Goal: Complete application form

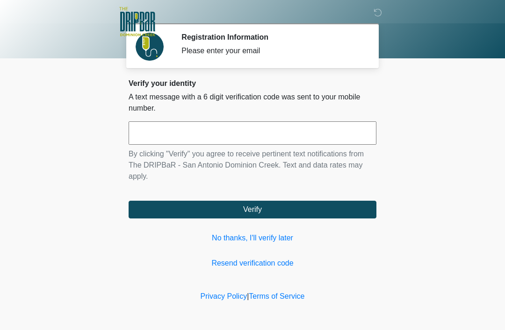
click at [289, 141] on input "text" at bounding box center [252, 132] width 248 height 23
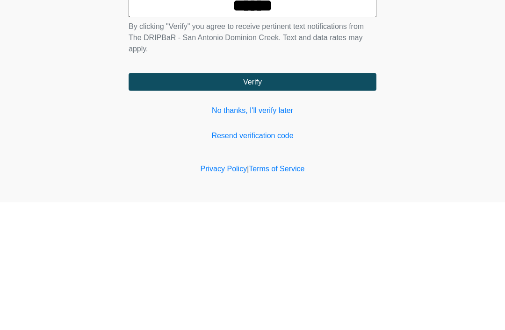
type input "******"
click at [336, 201] on button "Verify" at bounding box center [252, 210] width 248 height 18
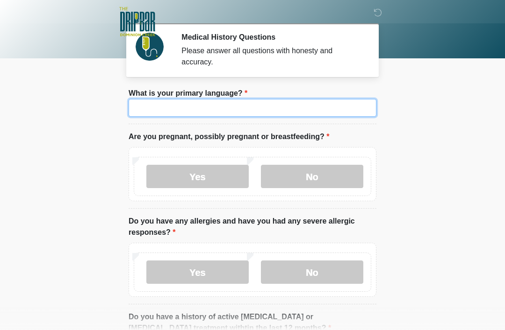
click at [318, 113] on input "What is your primary language?" at bounding box center [252, 108] width 248 height 18
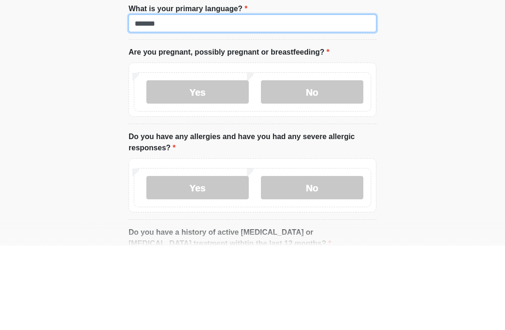
type input "*******"
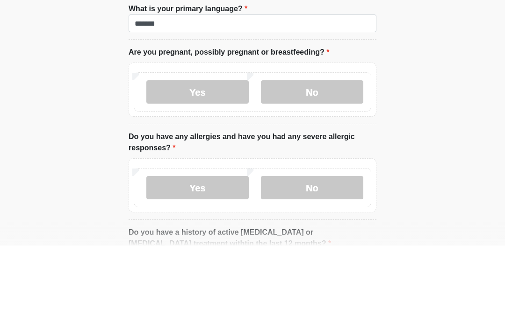
click at [317, 165] on label "No" at bounding box center [312, 176] width 102 height 23
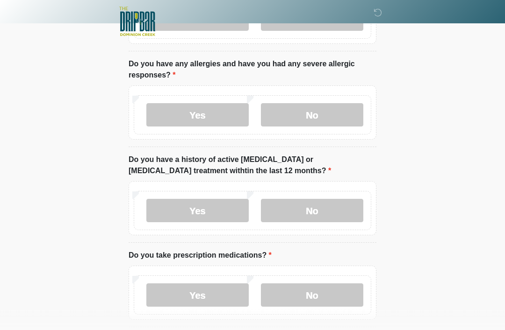
scroll to position [158, 0]
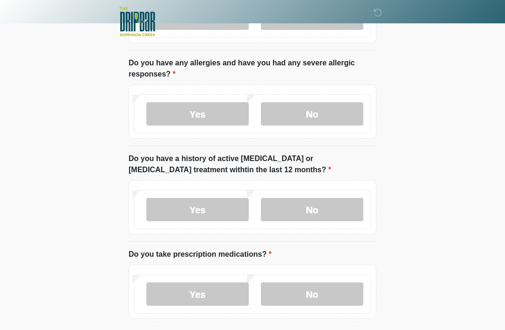
click at [320, 213] on label "No" at bounding box center [312, 209] width 102 height 23
click at [325, 294] on label "No" at bounding box center [312, 294] width 102 height 23
click at [210, 112] on label "Yes" at bounding box center [197, 113] width 102 height 23
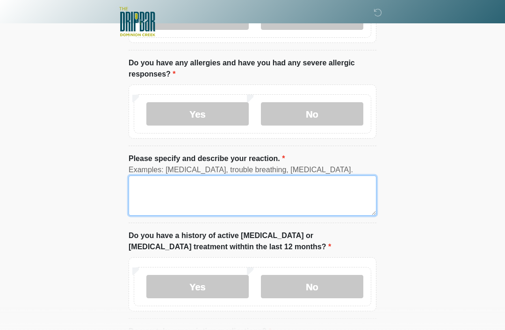
click at [227, 192] on textarea "Please specify and describe your reaction." at bounding box center [252, 196] width 248 height 40
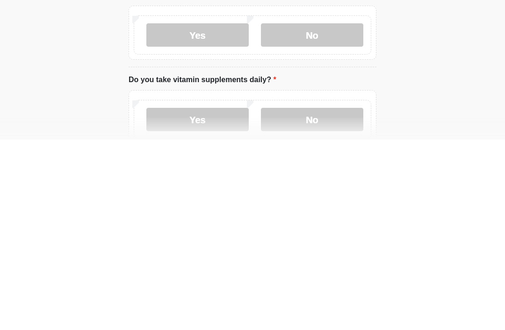
scroll to position [393, 0]
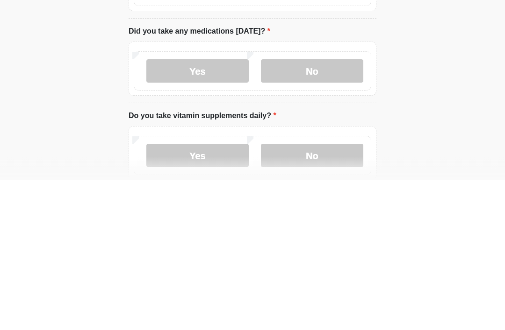
type textarea "**********"
click at [317, 210] on label "No" at bounding box center [312, 221] width 102 height 23
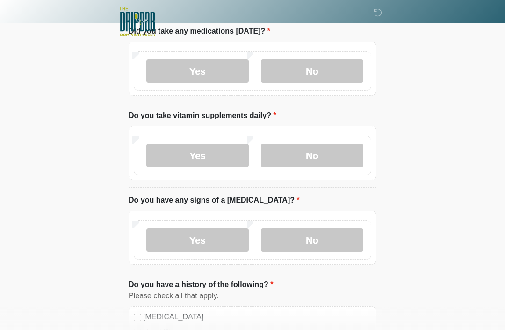
click at [210, 153] on label "Yes" at bounding box center [197, 155] width 102 height 23
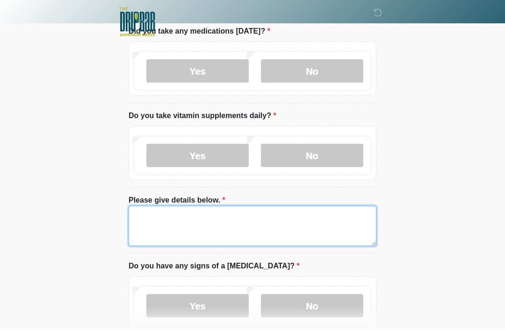
click at [253, 212] on textarea "Please give details below." at bounding box center [252, 226] width 248 height 40
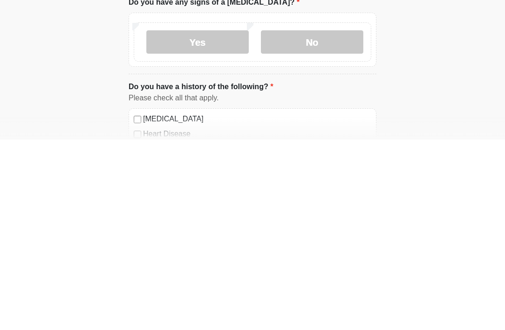
scroll to position [620, 0]
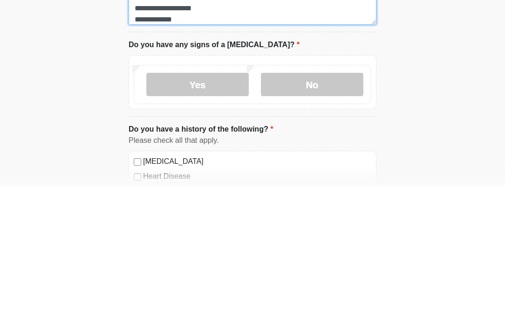
type textarea "**********"
click at [317, 217] on label "No" at bounding box center [312, 228] width 102 height 23
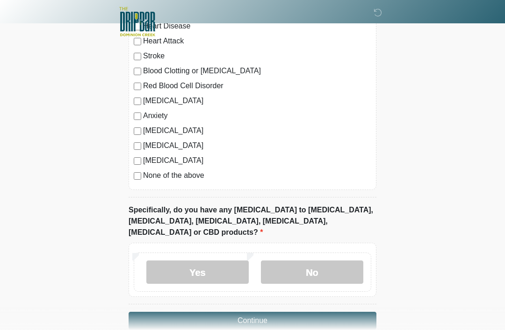
scroll to position [921, 0]
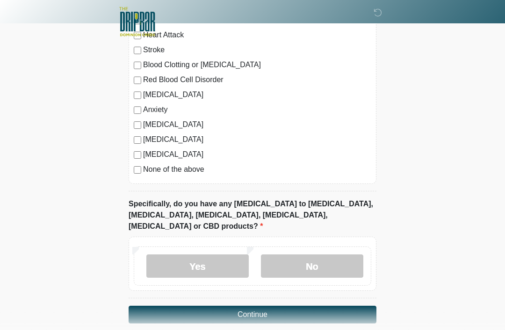
click at [200, 255] on label "Yes" at bounding box center [197, 266] width 102 height 23
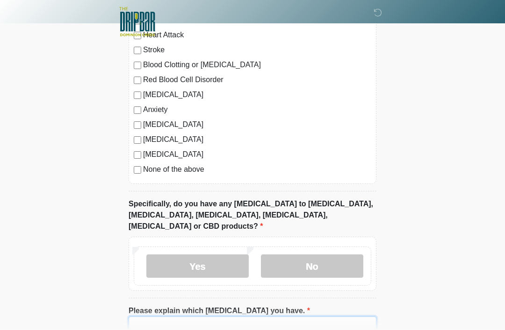
click at [281, 317] on input "Please explain which [MEDICAL_DATA] you have." at bounding box center [252, 326] width 248 height 18
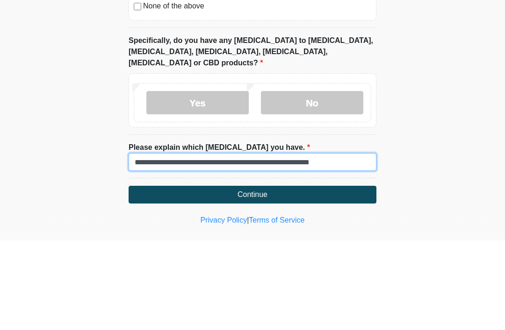
type input "**********"
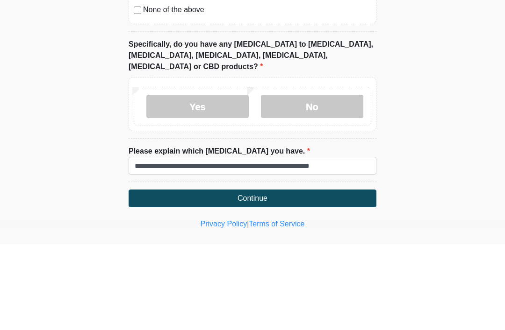
click at [338, 276] on button "Continue" at bounding box center [252, 285] width 248 height 18
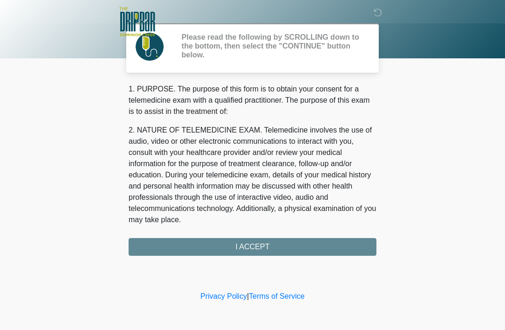
scroll to position [0, 0]
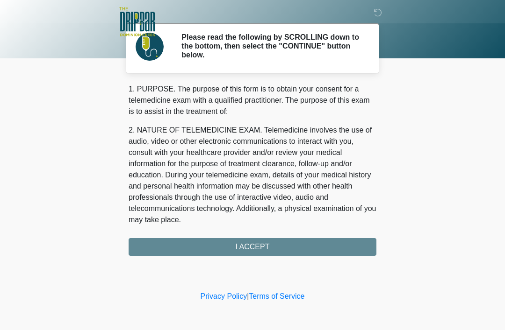
click at [318, 249] on div "1. PURPOSE. The purpose of this form is to obtain your consent for a telemedici…" at bounding box center [252, 170] width 248 height 172
click at [298, 244] on div "1. PURPOSE. The purpose of this form is to obtain your consent for a telemedici…" at bounding box center [252, 170] width 248 height 172
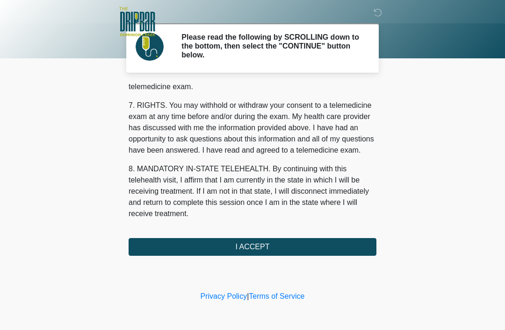
scroll to position [410, 0]
click at [299, 242] on button "I ACCEPT" at bounding box center [252, 247] width 248 height 18
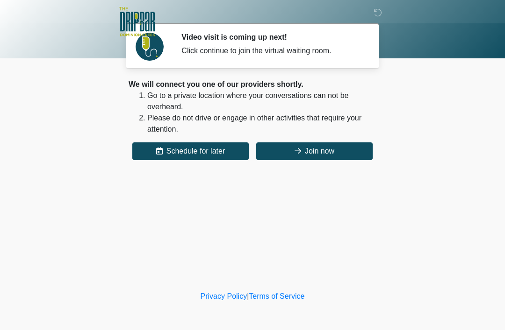
click at [322, 153] on button "Join now" at bounding box center [314, 151] width 116 height 18
